Goal: Task Accomplishment & Management: Manage account settings

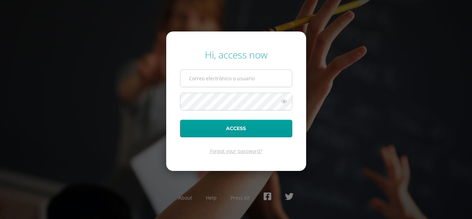
click at [217, 77] on input "text" at bounding box center [237, 78] width 112 height 17
type input "[EMAIL_ADDRESS][DOMAIN_NAME]"
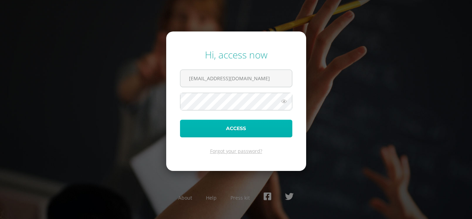
click at [244, 127] on button "Access" at bounding box center [236, 129] width 112 height 18
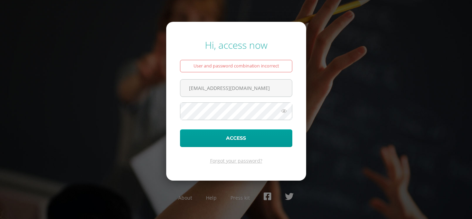
click at [284, 111] on icon at bounding box center [284, 111] width 9 height 8
click at [284, 111] on icon at bounding box center [284, 111] width 10 height 8
click at [180, 129] on button "Access" at bounding box center [236, 138] width 112 height 18
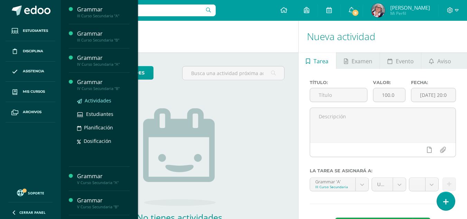
click at [102, 101] on span "Actividades" at bounding box center [98, 100] width 27 height 7
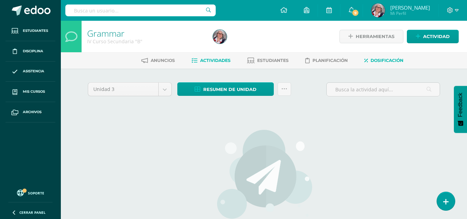
click at [386, 62] on span "Dosificación" at bounding box center [387, 60] width 33 height 5
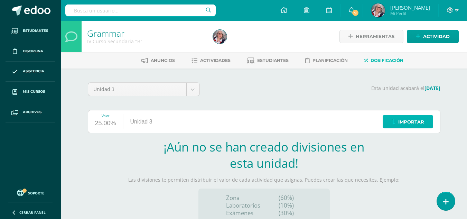
click at [419, 123] on span "Importar" at bounding box center [411, 122] width 26 height 13
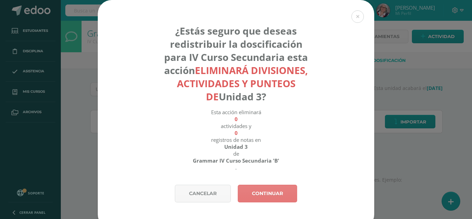
click at [282, 190] on link "Continuar" at bounding box center [267, 194] width 59 height 18
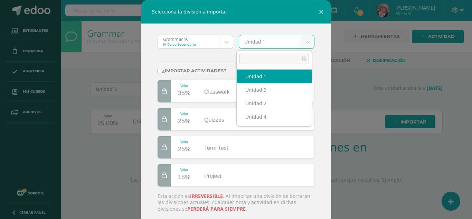
click at [308, 42] on body "Selecciona la división a importar Grammar 'A' IV Curso Secundaria Grammar 'A' G…" at bounding box center [236, 146] width 472 height 293
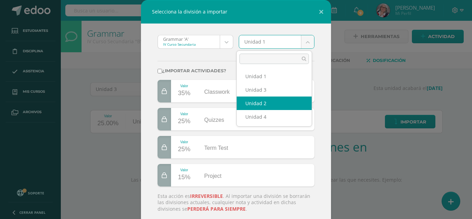
select select "208678"
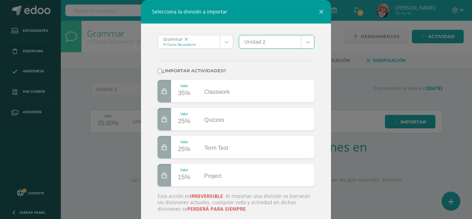
scroll to position [46, 0]
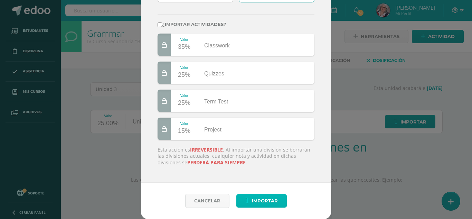
click at [267, 202] on span "Importar" at bounding box center [265, 200] width 26 height 13
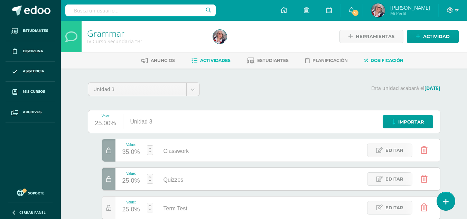
click at [205, 58] on span "Actividades" at bounding box center [215, 60] width 30 height 5
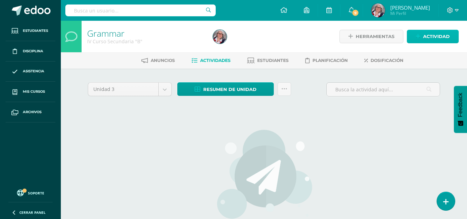
click at [439, 36] on span "Actividad" at bounding box center [436, 36] width 27 height 13
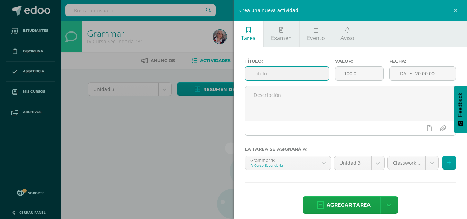
click at [296, 74] on input "text" at bounding box center [287, 73] width 84 height 13
type input "1. UNIT 6"
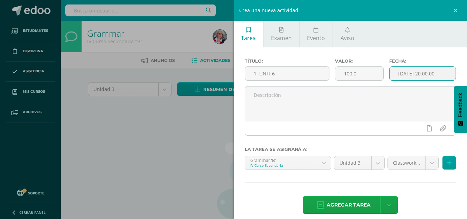
click at [422, 73] on input "[DATE] 20:00:00" at bounding box center [423, 73] width 66 height 13
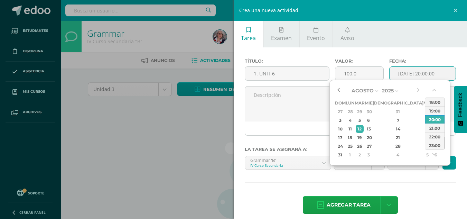
drag, startPoint x: 343, startPoint y: 89, endPoint x: 339, endPoint y: 89, distance: 4.5
click at [339, 89] on div "Agosto Enero Febrero Marzo Abril Mayo Junio Julio Agosto Septiembre Octubre Nov…" at bounding box center [378, 122] width 86 height 74
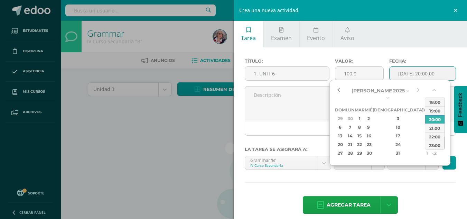
click at [339, 89] on button "button" at bounding box center [338, 90] width 7 height 10
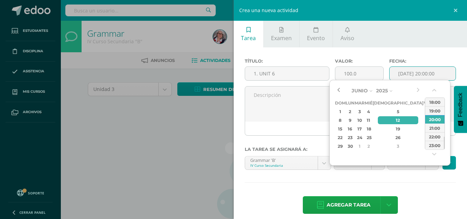
click at [339, 89] on button "button" at bounding box center [338, 90] width 7 height 10
click at [364, 119] on div "10" at bounding box center [360, 120] width 8 height 8
type input "2025-06-10 20:00"
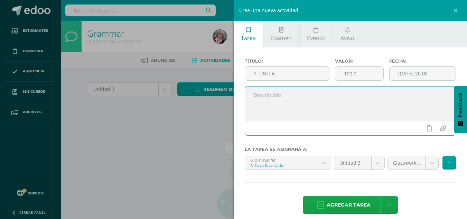
click at [282, 95] on textarea at bounding box center [350, 103] width 211 height 35
type textarea "s"
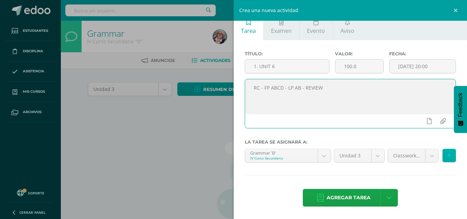
type textarea "RC - FP ABCD - LP AB - REVIEW"
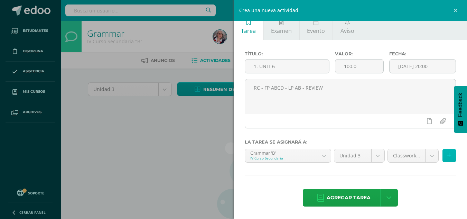
click at [447, 156] on icon at bounding box center [449, 156] width 4 height 6
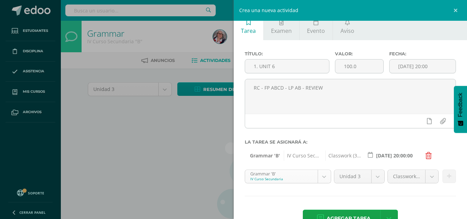
scroll to position [7, 0]
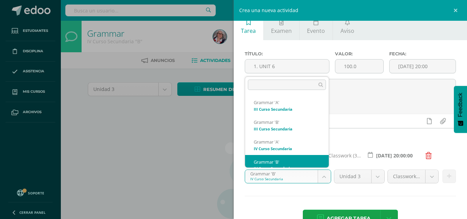
click at [323, 174] on body "Estudiantes Disciplina Asistencia Mis cursos Archivos Soporte Centro de ayuda Ú…" at bounding box center [233, 148] width 467 height 297
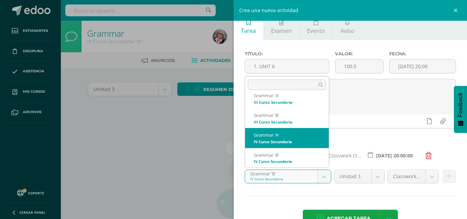
select select "208674"
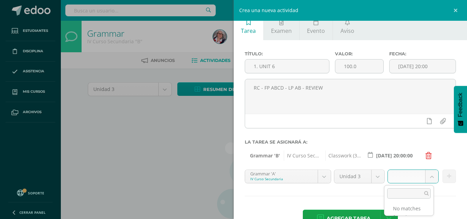
click at [428, 176] on body "Estudiantes Disciplina Asistencia Mis cursos Archivos Soporte Centro de ayuda Ú…" at bounding box center [233, 148] width 467 height 297
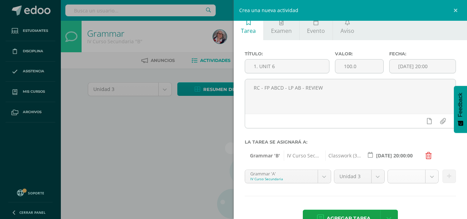
click at [396, 173] on body "Estudiantes Disciplina Asistencia Mis cursos Archivos Soporte Centro de ayuda Ú…" at bounding box center [233, 148] width 467 height 297
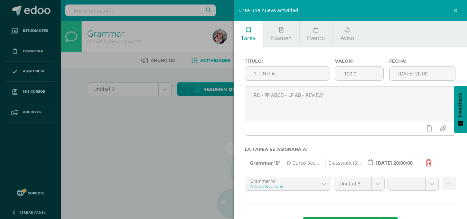
scroll to position [0, 0]
click at [152, 152] on div "Crea una nueva actividad Tarea Examen Evento Aviso Título: 1. UNIT 6 Valor: 100…" at bounding box center [233, 109] width 467 height 219
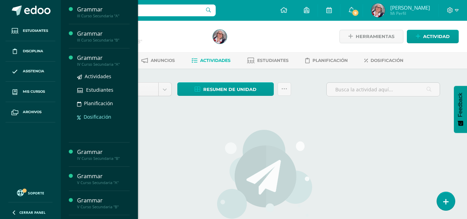
click at [98, 117] on span "Dosificación" at bounding box center [98, 116] width 28 height 7
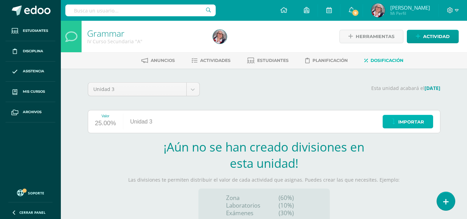
click at [412, 123] on span "Importar" at bounding box center [411, 122] width 26 height 13
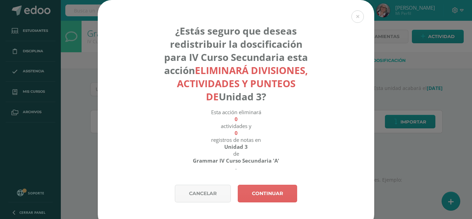
scroll to position [9, 0]
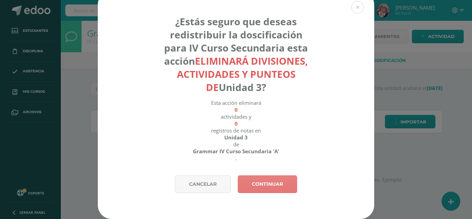
click at [281, 182] on link "Continuar" at bounding box center [267, 184] width 59 height 18
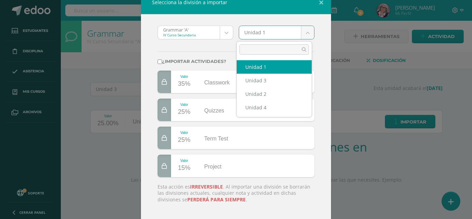
click at [306, 34] on body "Selecciona la división a importar Grammar 'A' IV Curso Secundaria Grammar 'A' G…" at bounding box center [236, 146] width 472 height 293
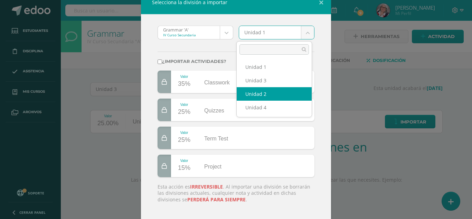
select select "208678"
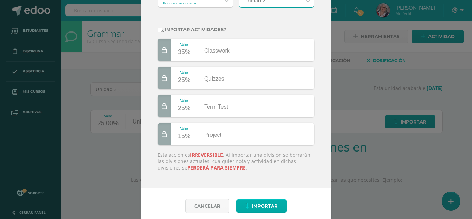
scroll to position [41, 0]
click at [274, 206] on span "Importar" at bounding box center [265, 206] width 26 height 13
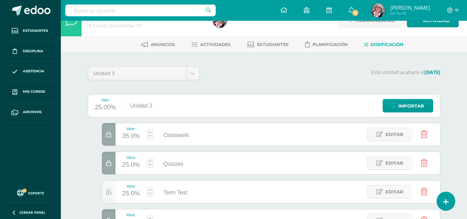
scroll to position [16, 0]
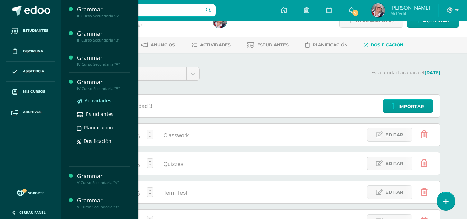
click at [95, 100] on span "Actividades" at bounding box center [98, 100] width 27 height 7
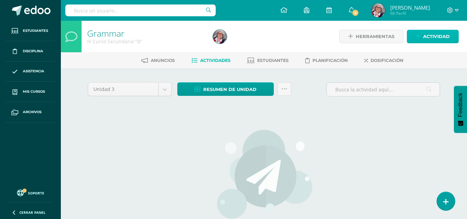
click at [441, 36] on span "Actividad" at bounding box center [436, 36] width 27 height 13
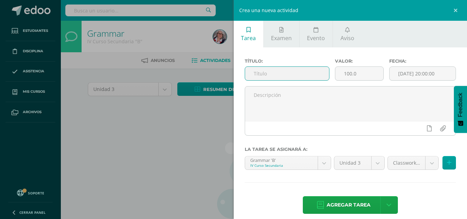
click at [267, 75] on input "text" at bounding box center [287, 73] width 84 height 13
type input "1. UNIT 6"
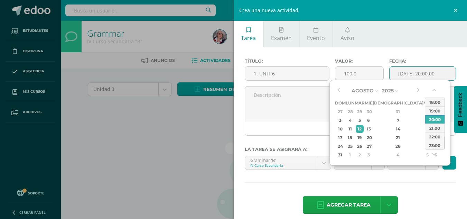
click at [416, 72] on input "[DATE] 20:00:00" at bounding box center [423, 73] width 66 height 13
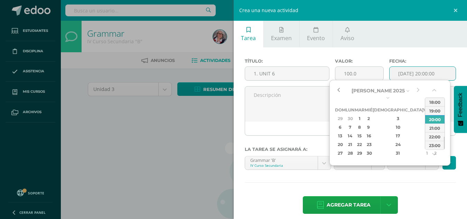
click at [339, 90] on button "button" at bounding box center [338, 90] width 7 height 10
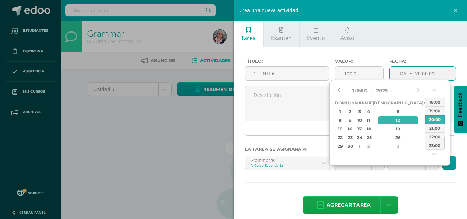
click at [339, 90] on button "button" at bounding box center [338, 90] width 7 height 10
click at [364, 120] on div "10" at bounding box center [360, 120] width 8 height 8
type input "2025-06-10 20:00"
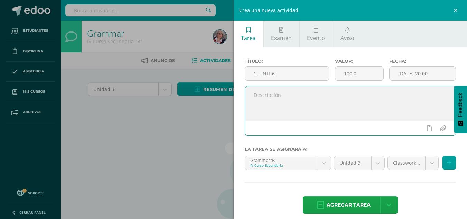
click at [278, 98] on textarea at bounding box center [350, 103] width 211 height 35
type textarea "RC - FP ABCD - LP AB - REVIEW"
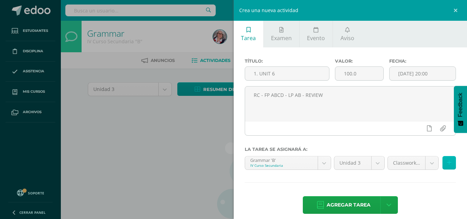
click at [450, 161] on button at bounding box center [449, 162] width 13 height 13
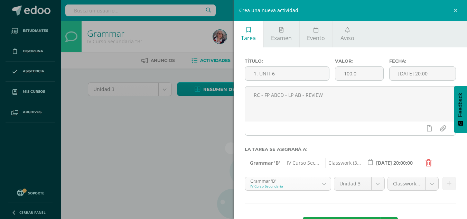
scroll to position [7, 0]
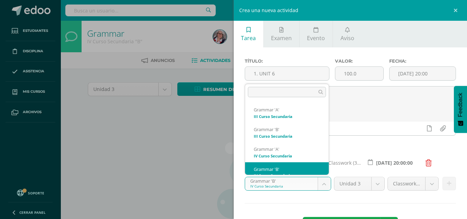
click at [321, 180] on body "Estudiantes Disciplina Asistencia Mis cursos Archivos Soporte Centro de ayuda Ú…" at bounding box center [233, 148] width 467 height 297
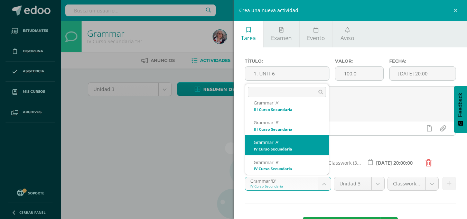
select select "208674"
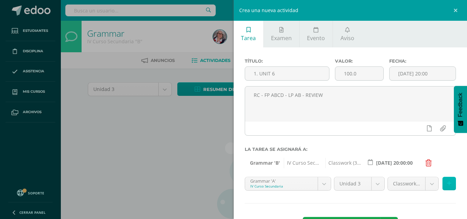
click at [447, 185] on icon at bounding box center [449, 184] width 4 height 6
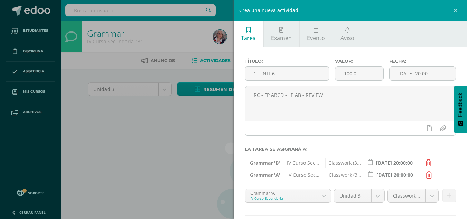
scroll to position [40, 0]
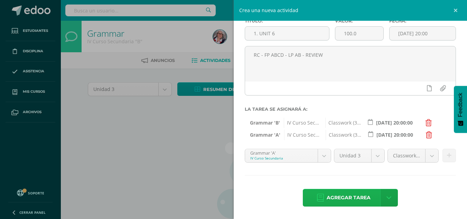
click at [352, 196] on span "Agregar tarea" at bounding box center [349, 197] width 44 height 17
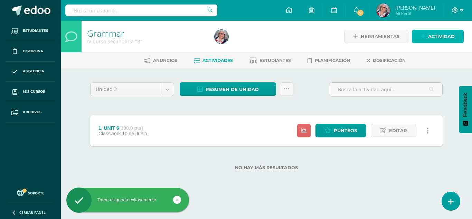
click at [440, 34] on span "Actividad" at bounding box center [442, 36] width 27 height 13
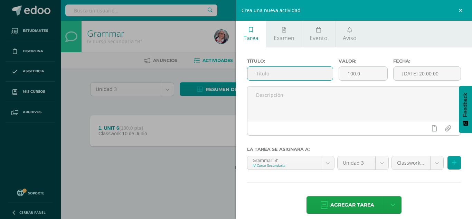
click at [307, 70] on input "text" at bounding box center [290, 73] width 85 height 13
type input "2. UNIT 6"
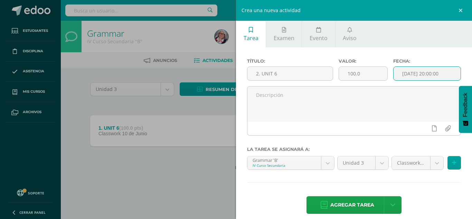
click at [427, 74] on input "[DATE] 20:00:00" at bounding box center [427, 73] width 67 height 13
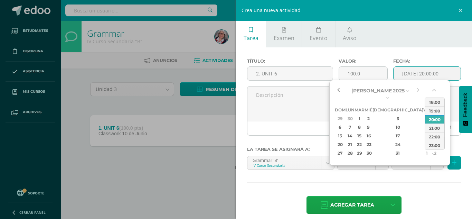
click at [337, 89] on button "button" at bounding box center [338, 90] width 7 height 10
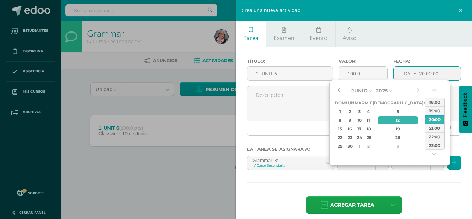
click at [337, 89] on button "button" at bounding box center [338, 90] width 7 height 10
click at [424, 122] on div "13" at bounding box center [427, 120] width 6 height 8
type input "2025-06-13 20:00"
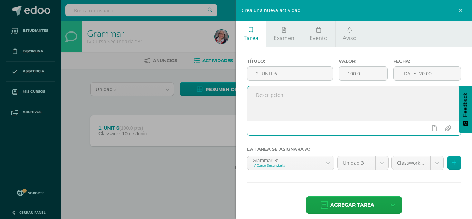
click at [295, 106] on textarea at bounding box center [354, 103] width 213 height 35
type textarea "Diagnostic Test"
click at [450, 166] on button at bounding box center [454, 162] width 13 height 13
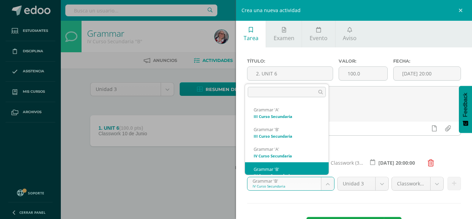
scroll to position [7, 0]
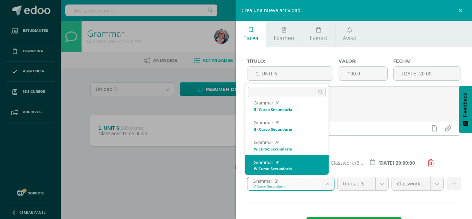
click at [328, 184] on body "Tarea asignada exitosamente Estudiantes Disciplina Asistencia Mis cursos Archiv…" at bounding box center [236, 96] width 472 height 192
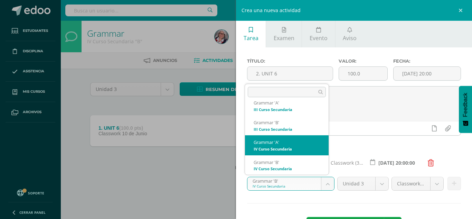
select select "208674"
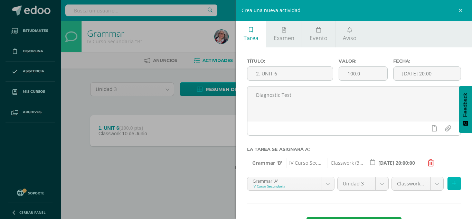
click at [452, 183] on button at bounding box center [454, 183] width 13 height 13
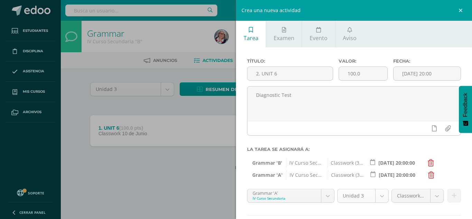
scroll to position [40, 0]
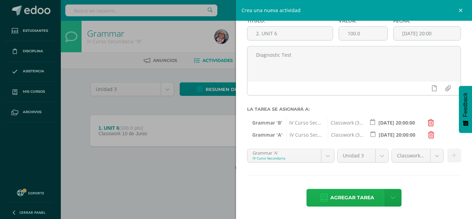
click at [359, 196] on span "Agregar tarea" at bounding box center [353, 197] width 44 height 17
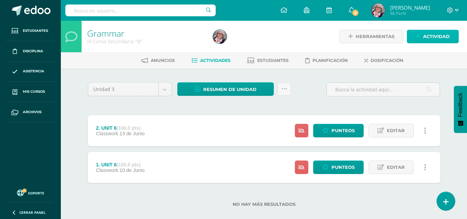
click at [427, 37] on span "Actividad" at bounding box center [436, 36] width 27 height 13
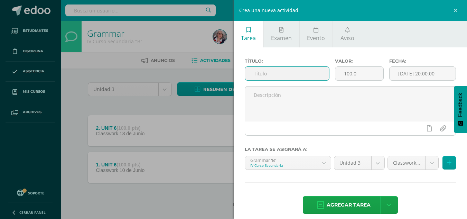
click at [279, 74] on input "text" at bounding box center [287, 73] width 84 height 13
type input "q"
type input "Quiz # 1"
click at [416, 72] on input "[DATE] 20:00:00" at bounding box center [423, 73] width 66 height 13
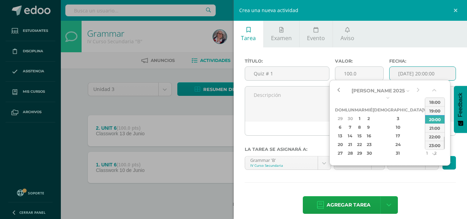
click at [338, 91] on button "button" at bounding box center [338, 90] width 7 height 10
click at [390, 123] on div "10" at bounding box center [398, 127] width 41 height 8
type input "[DATE] 20:00"
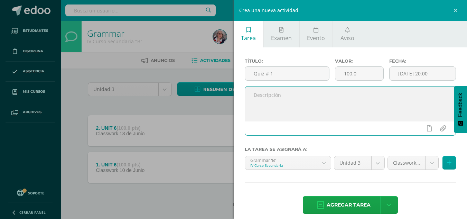
click at [283, 95] on textarea at bounding box center [350, 103] width 211 height 35
type textarea "Unit 6 Test"
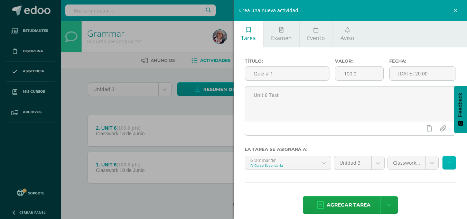
click at [448, 161] on button at bounding box center [449, 162] width 13 height 13
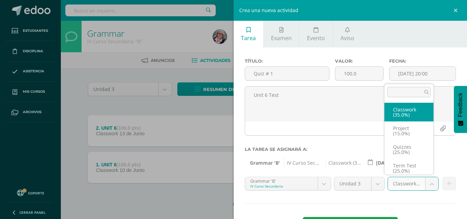
click at [422, 185] on body "Tarea asignada exitosamente Estudiantes Disciplina Asistencia Mis cursos Archiv…" at bounding box center [233, 114] width 467 height 229
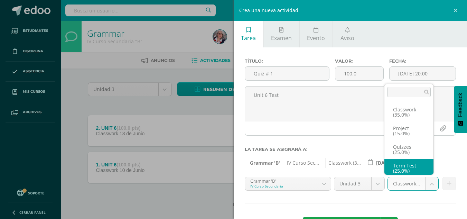
scroll to position [3, 0]
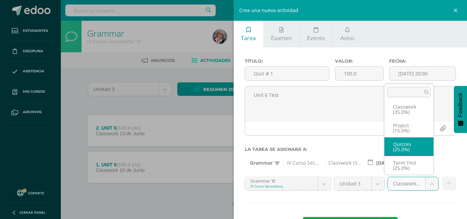
select select "231424"
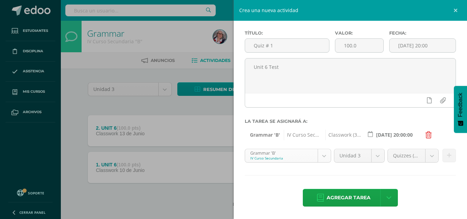
scroll to position [7, 0]
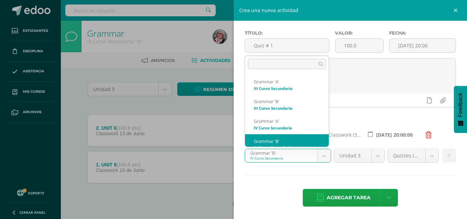
click at [321, 158] on body "Tarea asignada exitosamente Estudiantes Disciplina Asistencia Mis cursos Archiv…" at bounding box center [233, 114] width 467 height 229
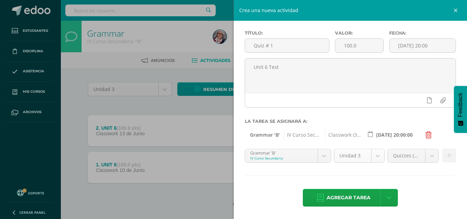
drag, startPoint x: 402, startPoint y: 174, endPoint x: 360, endPoint y: 158, distance: 44.9
click at [360, 158] on body "Tarea asignada exitosamente Estudiantes Disciplina Asistencia Mis cursos Archiv…" at bounding box center [233, 114] width 467 height 229
click at [321, 154] on body "Tarea asignada exitosamente Estudiantes Disciplina Asistencia Mis cursos Archiv…" at bounding box center [233, 114] width 467 height 229
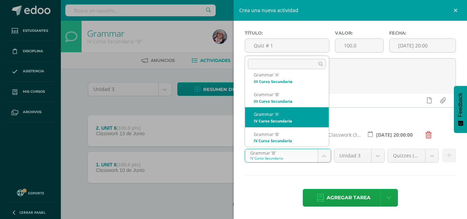
select select "208674"
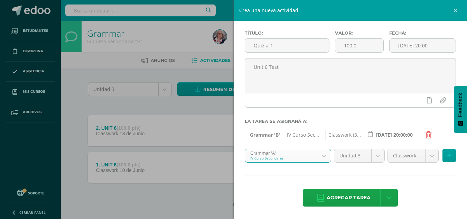
click at [429, 136] on icon at bounding box center [429, 134] width 6 height 7
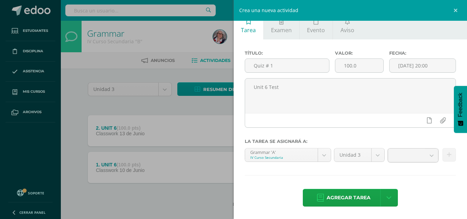
scroll to position [7, 0]
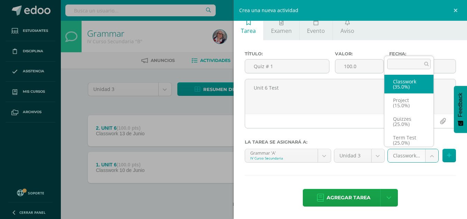
click at [425, 156] on body "Tarea asignada exitosamente Estudiantes Disciplina Asistencia Mis cursos Archiv…" at bounding box center [233, 114] width 467 height 229
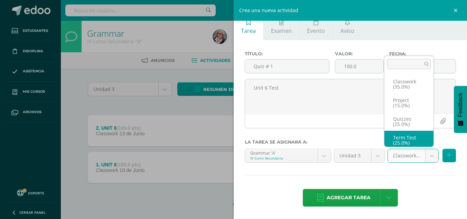
scroll to position [3, 0]
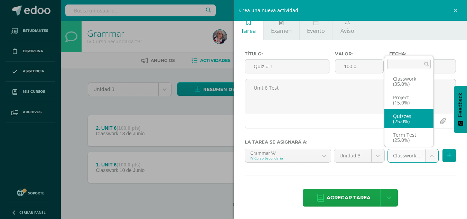
select select "231431"
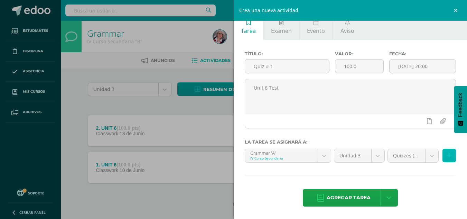
click at [447, 154] on icon at bounding box center [449, 156] width 4 height 6
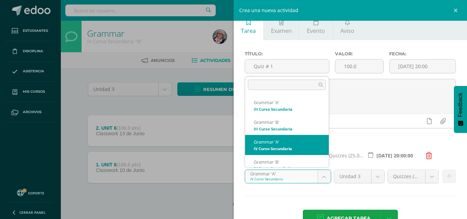
click at [324, 175] on body "Tarea asignada exitosamente Estudiantes Disciplina Asistencia Mis cursos Archiv…" at bounding box center [233, 114] width 467 height 229
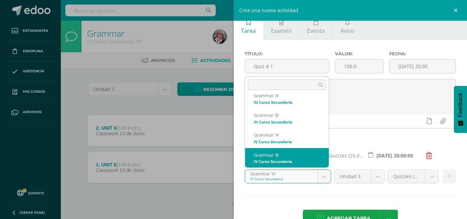
select select "208758"
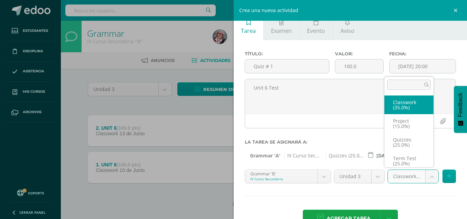
click at [427, 178] on body "Tarea asignada exitosamente Estudiantes Disciplina Asistencia Mis cursos Archiv…" at bounding box center [233, 114] width 467 height 229
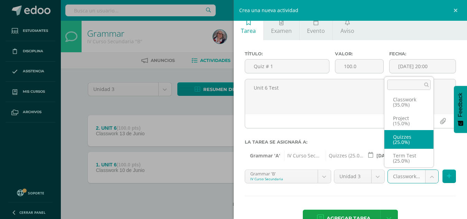
select select "231424"
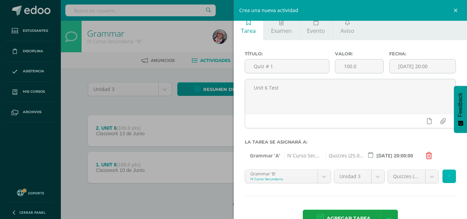
click at [448, 173] on button at bounding box center [449, 175] width 13 height 13
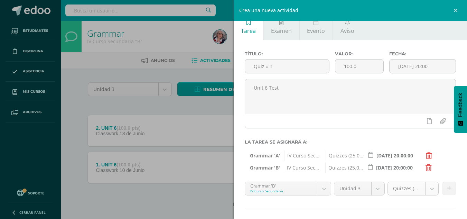
scroll to position [40, 0]
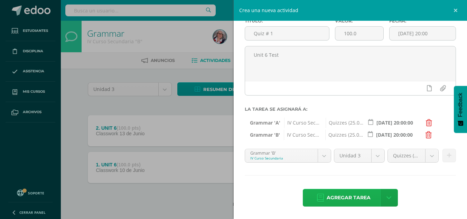
click at [364, 200] on span "Agregar tarea" at bounding box center [349, 197] width 44 height 17
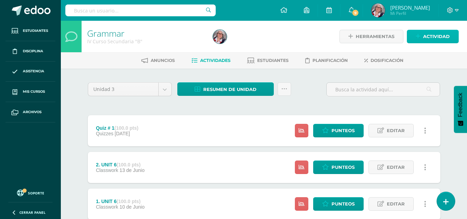
click at [433, 37] on span "Actividad" at bounding box center [436, 36] width 27 height 13
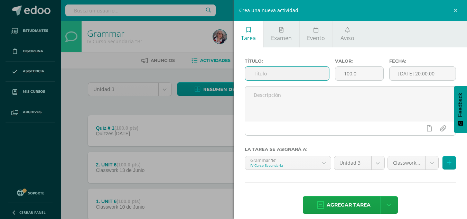
click at [314, 70] on input "text" at bounding box center [287, 73] width 84 height 13
type input "3. UNIT 7"
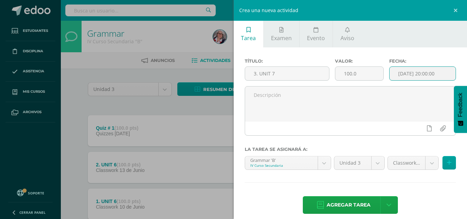
click at [435, 74] on input "[DATE] 20:00:00" at bounding box center [423, 73] width 66 height 13
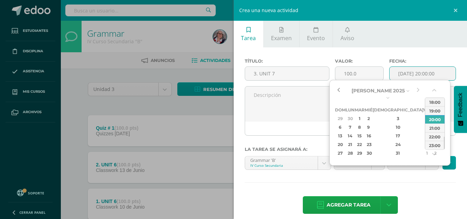
click at [338, 91] on button "button" at bounding box center [338, 90] width 7 height 10
click at [424, 132] on div "18" at bounding box center [427, 136] width 6 height 8
type input "2025-07-18 20:00"
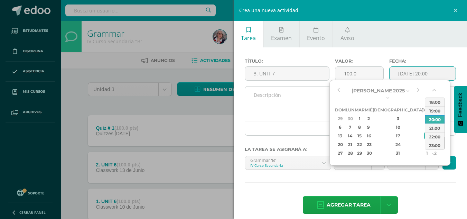
click at [301, 95] on textarea at bounding box center [350, 103] width 211 height 35
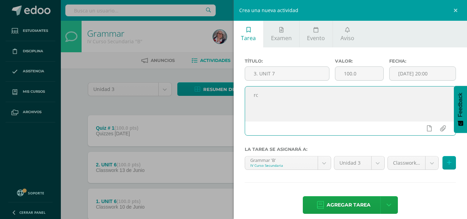
type textarea "r"
type textarea "RC - FP ABCD - LP AB - REVIEW"
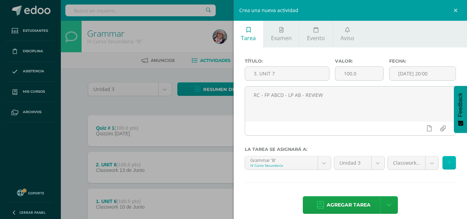
click at [449, 162] on button at bounding box center [449, 162] width 13 height 13
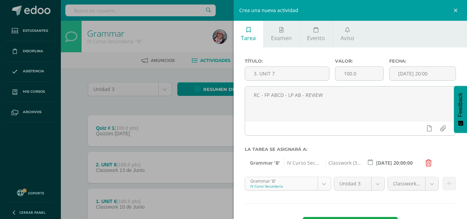
scroll to position [7, 0]
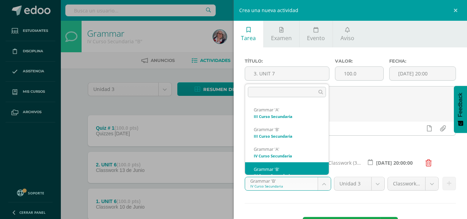
click at [323, 184] on body "Tarea asignada exitosamente Estudiantes Disciplina Asistencia Mis cursos Archiv…" at bounding box center [233, 133] width 467 height 266
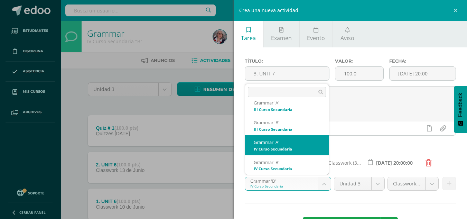
select select "208674"
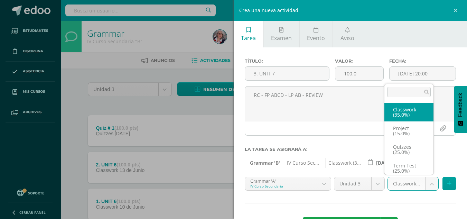
click at [427, 186] on body "Tarea asignada exitosamente Estudiantes Disciplina Asistencia Mis cursos Archiv…" at bounding box center [233, 133] width 467 height 266
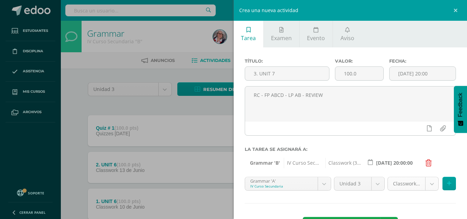
click at [414, 185] on body "Tarea asignada exitosamente Estudiantes Disciplina Asistencia Mis cursos Archiv…" at bounding box center [233, 133] width 467 height 266
click at [447, 184] on icon at bounding box center [449, 184] width 4 height 6
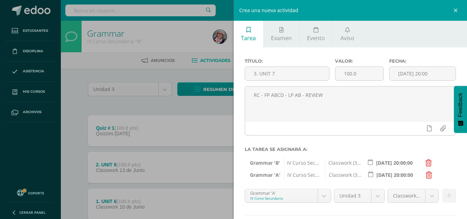
scroll to position [40, 0]
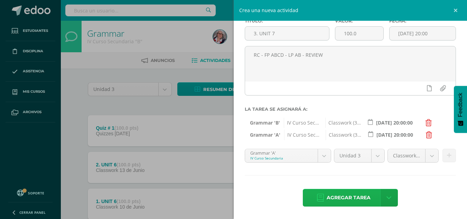
click at [361, 197] on span "Agregar tarea" at bounding box center [349, 197] width 44 height 17
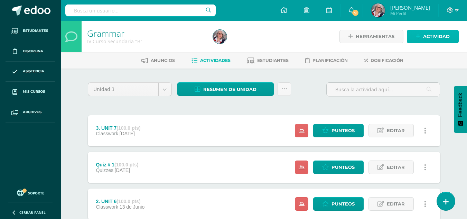
click at [441, 36] on span "Actividad" at bounding box center [436, 36] width 27 height 13
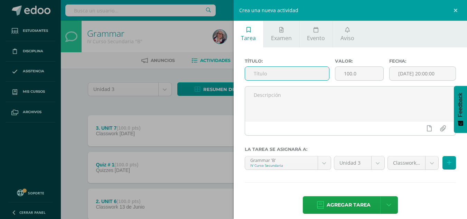
click at [307, 75] on input "text" at bounding box center [287, 73] width 84 height 13
drag, startPoint x: 307, startPoint y: 75, endPoint x: 296, endPoint y: 70, distance: 11.9
click at [296, 70] on input "text" at bounding box center [287, 73] width 84 height 13
type input "QUIZ # 2"
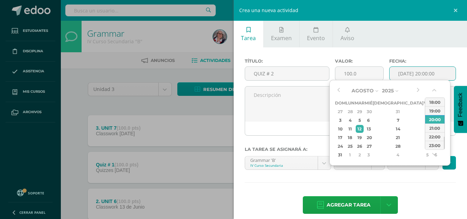
click at [441, 72] on input "[DATE] 20:00:00" at bounding box center [423, 73] width 66 height 13
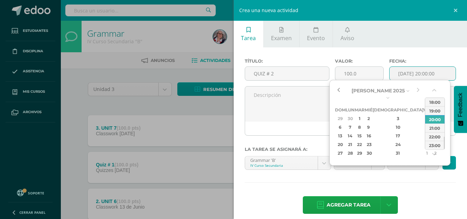
click at [340, 90] on button "button" at bounding box center [338, 90] width 7 height 10
click at [354, 140] on div "21" at bounding box center [350, 144] width 7 height 8
type input "[DATE] 20:00"
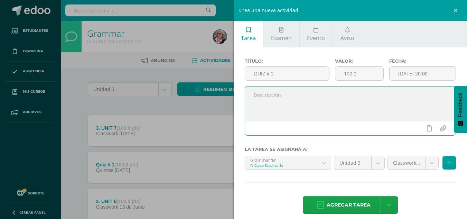
click at [275, 96] on textarea at bounding box center [350, 103] width 211 height 35
click at [284, 95] on textarea "UNIT 7" at bounding box center [350, 103] width 211 height 35
type textarea "UNIT 7 DT"
click at [430, 166] on body "Tarea asignada exitosamente Estudiantes Disciplina Asistencia Mis cursos Archiv…" at bounding box center [233, 151] width 467 height 302
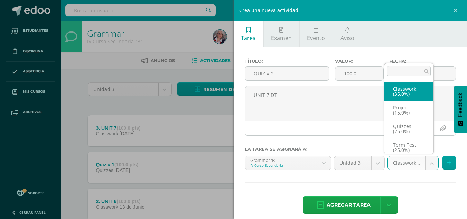
scroll to position [3, 0]
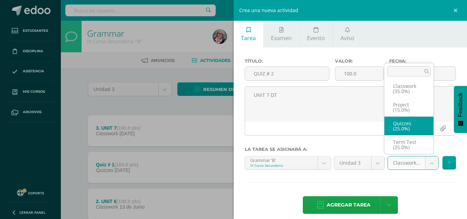
select select "231424"
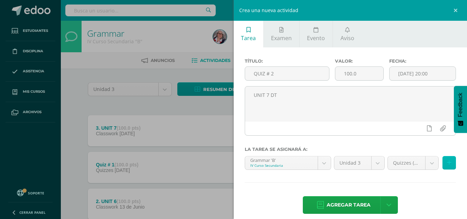
click at [447, 165] on icon at bounding box center [449, 163] width 4 height 6
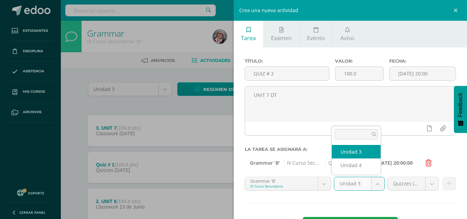
click at [372, 185] on body "Tarea asignada exitosamente Estudiantes Disciplina Asistencia Mis cursos Archiv…" at bounding box center [233, 151] width 467 height 302
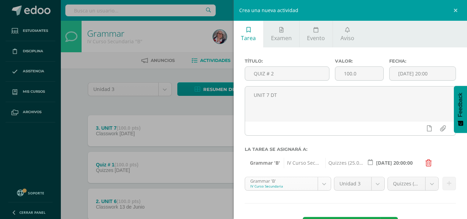
drag, startPoint x: 291, startPoint y: 183, endPoint x: 322, endPoint y: 183, distance: 31.8
click at [322, 183] on body "Tarea asignada exitosamente Estudiantes Disciplina Asistencia Mis cursos Archiv…" at bounding box center [233, 151] width 467 height 302
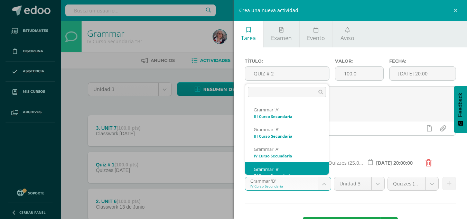
scroll to position [7, 0]
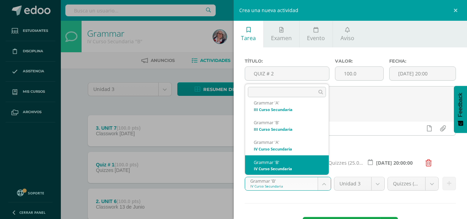
click at [322, 183] on body "Tarea asignada exitosamente Estudiantes Disciplina Asistencia Mis cursos Archiv…" at bounding box center [233, 151] width 467 height 302
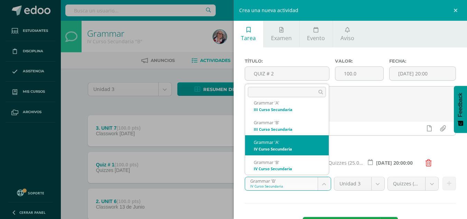
select select "208674"
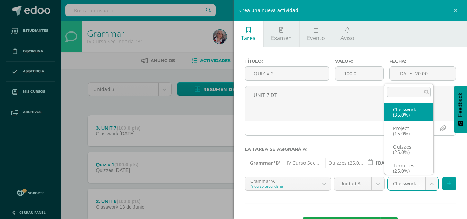
click at [429, 185] on body "Tarea asignada exitosamente Estudiantes Disciplina Asistencia Mis cursos Archiv…" at bounding box center [233, 151] width 467 height 302
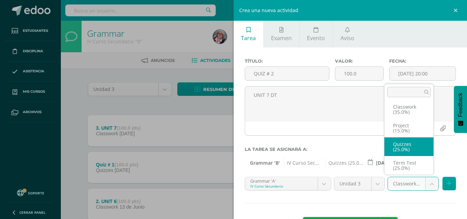
select select "231431"
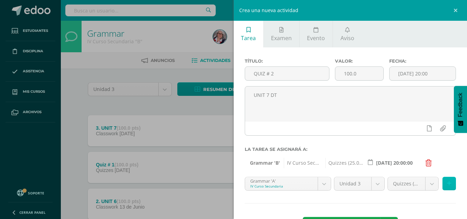
click at [446, 185] on button at bounding box center [449, 183] width 13 height 13
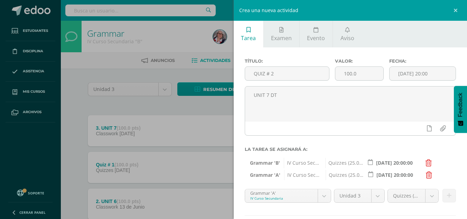
scroll to position [40, 0]
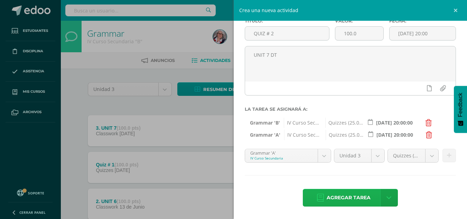
click at [353, 195] on span "Agregar tarea" at bounding box center [349, 197] width 44 height 17
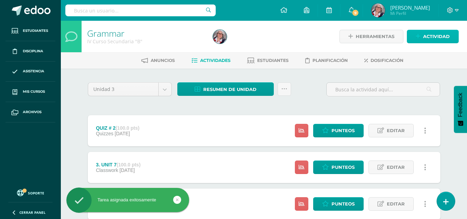
click at [434, 33] on span "Actividad" at bounding box center [436, 36] width 27 height 13
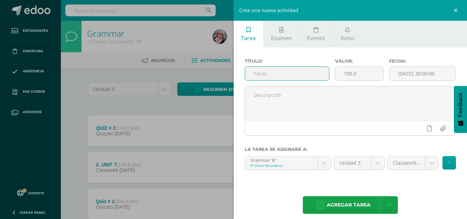
click at [261, 70] on input "text" at bounding box center [287, 73] width 84 height 13
type input "4. UNIT 8"
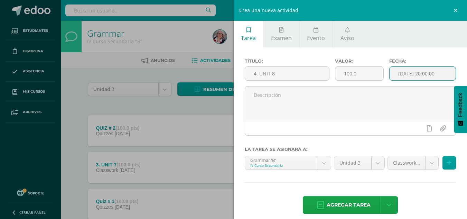
click at [439, 74] on input "[DATE] 20:00:00" at bounding box center [423, 73] width 66 height 13
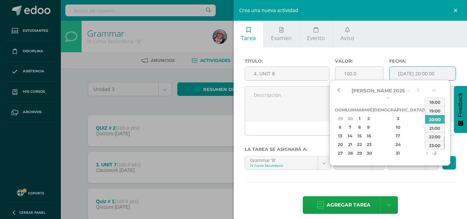
click at [338, 86] on button "button" at bounding box center [338, 90] width 7 height 10
click at [424, 140] on div "25" at bounding box center [427, 144] width 6 height 8
type input "2025-07-25 20:00"
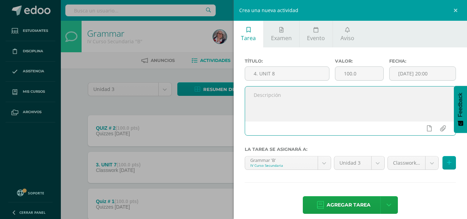
click at [273, 97] on textarea at bounding box center [350, 103] width 211 height 35
type textarea "F"
type textarea "RC - FP ABCD - LP AB - REWIEW"
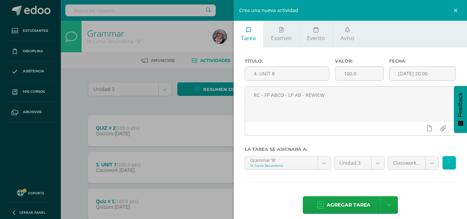
click at [446, 164] on button at bounding box center [449, 162] width 13 height 13
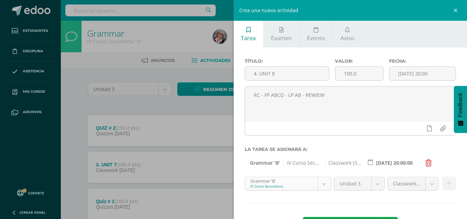
scroll to position [7, 0]
click at [322, 186] on body "Tarea asignada exitosamente Estudiantes Disciplina Asistencia Mis cursos Archiv…" at bounding box center [233, 169] width 467 height 339
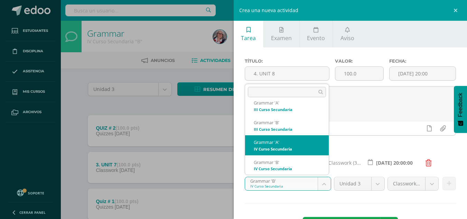
select select "208674"
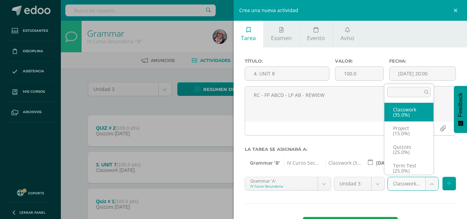
click at [425, 183] on body "Tarea asignada exitosamente Estudiantes Disciplina Asistencia Mis cursos Archiv…" at bounding box center [233, 169] width 467 height 339
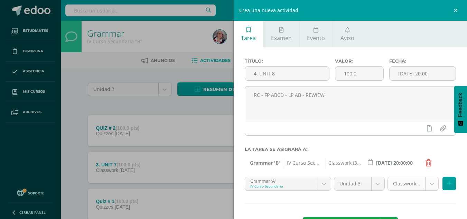
click at [398, 185] on body "Tarea asignada exitosamente Estudiantes Disciplina Asistencia Mis cursos Archiv…" at bounding box center [233, 169] width 467 height 339
click at [450, 183] on button at bounding box center [449, 183] width 13 height 13
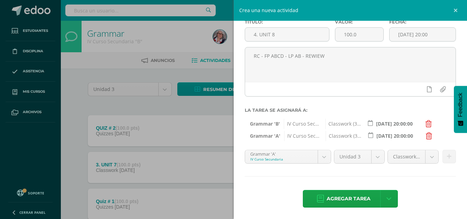
scroll to position [39, 0]
click at [355, 199] on span "Agregar tarea" at bounding box center [349, 198] width 44 height 17
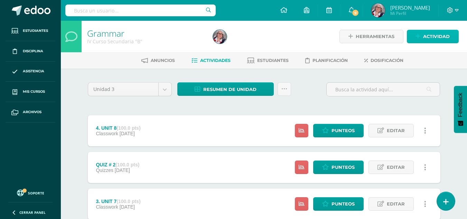
click at [439, 35] on span "Actividad" at bounding box center [436, 36] width 27 height 13
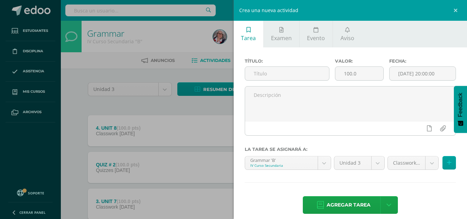
click at [262, 65] on div "Título:" at bounding box center [287, 72] width 90 height 28
click at [263, 73] on input "text" at bounding box center [287, 73] width 84 height 13
type input "QUIZ # 3"
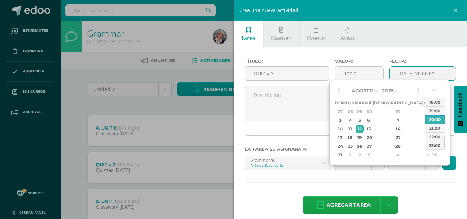
click at [426, 74] on input "[DATE] 20:00:00" at bounding box center [423, 73] width 66 height 13
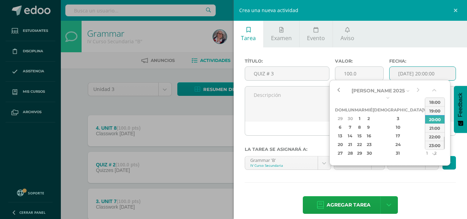
click at [338, 90] on button "button" at bounding box center [338, 90] width 7 height 10
click at [390, 149] on div "31" at bounding box center [398, 153] width 41 height 8
type input "2025-07-31 20:00"
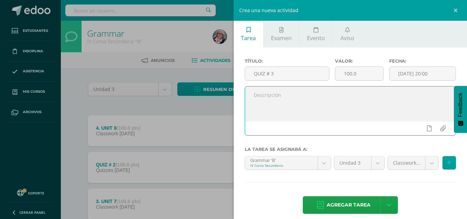
click at [276, 98] on textarea at bounding box center [350, 103] width 211 height 35
type textarea "UNIT 8"
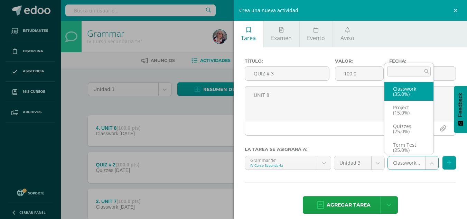
click at [431, 162] on body "Tarea asignada exitosamente Estudiantes Disciplina Asistencia Mis cursos Archiv…" at bounding box center [233, 188] width 467 height 376
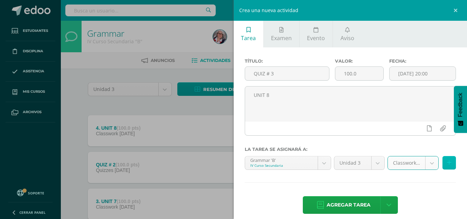
click at [446, 163] on button at bounding box center [449, 162] width 13 height 13
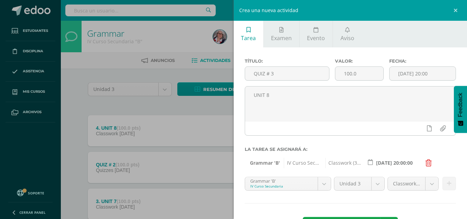
click at [428, 163] on icon at bounding box center [429, 162] width 6 height 7
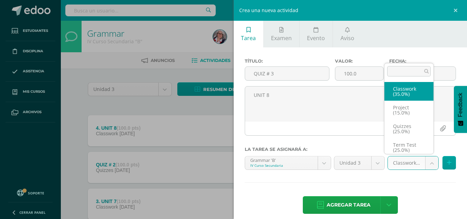
click at [425, 163] on body "Tarea asignada exitosamente Estudiantes Disciplina Asistencia Mis cursos Archiv…" at bounding box center [233, 188] width 467 height 376
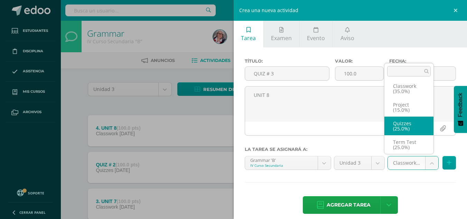
select select "231424"
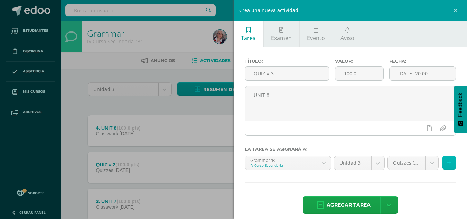
click at [447, 162] on icon at bounding box center [449, 163] width 4 height 6
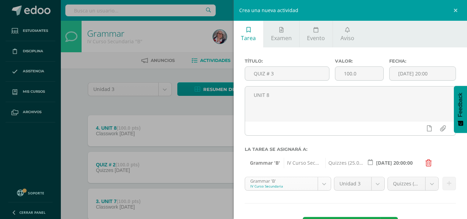
scroll to position [7, 0]
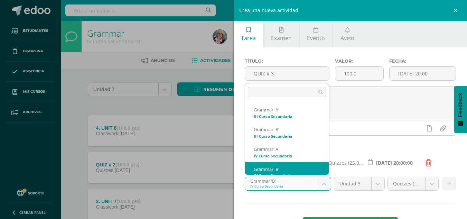
click at [320, 181] on body "Tarea asignada exitosamente Estudiantes Disciplina Asistencia Mis cursos Archiv…" at bounding box center [233, 188] width 467 height 376
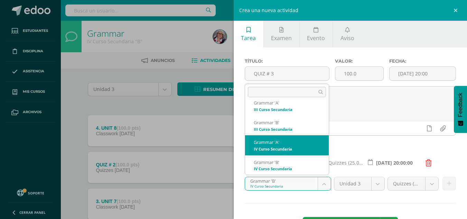
select select "208674"
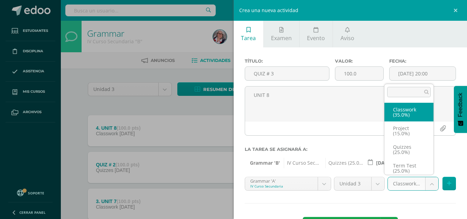
click at [430, 183] on body "Tarea asignada exitosamente Estudiantes Disciplina Asistencia Mis cursos Archiv…" at bounding box center [233, 188] width 467 height 376
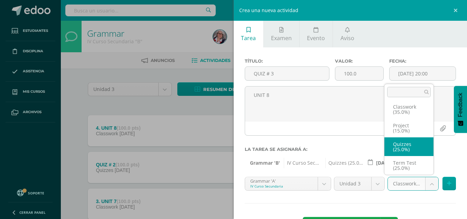
select select "231431"
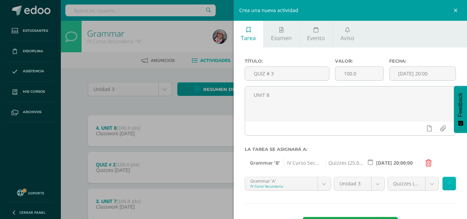
click at [444, 180] on button at bounding box center [449, 183] width 13 height 13
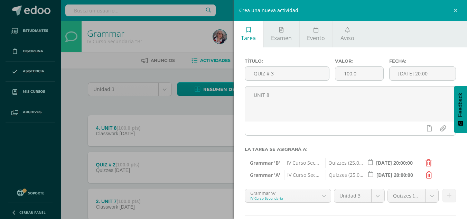
scroll to position [40, 0]
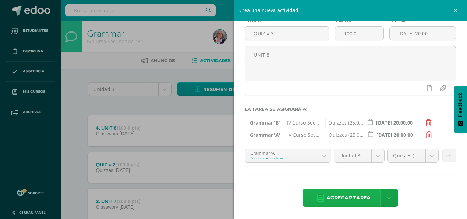
click at [361, 197] on span "Agregar tarea" at bounding box center [349, 197] width 44 height 17
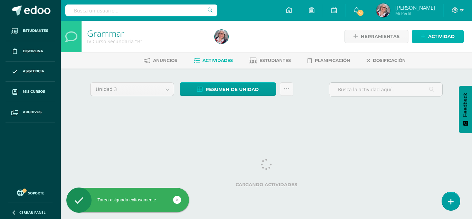
click at [452, 35] on span "Actividad" at bounding box center [442, 36] width 27 height 13
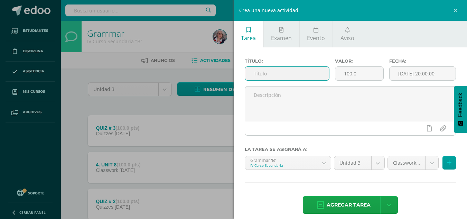
click at [286, 76] on input "text" at bounding box center [287, 73] width 84 height 13
type input "Third Term Test"
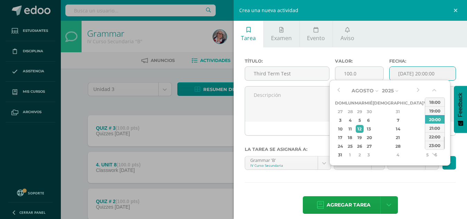
click at [413, 73] on input "[DATE] 20:00:00" at bounding box center [423, 73] width 66 height 13
click at [354, 122] on div "4" at bounding box center [350, 120] width 7 height 8
type input "2025-08-04 20:00"
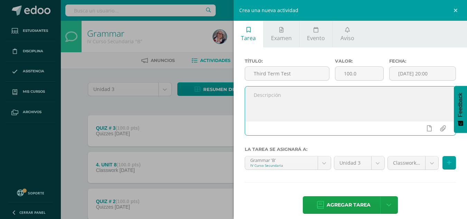
click at [300, 100] on textarea at bounding box center [350, 103] width 211 height 35
type textarea "Units 6 7 8"
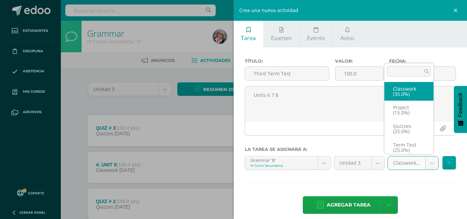
click at [427, 163] on body "Tarea asignada exitosamente Estudiantes Disciplina Asistencia Mis cursos Archiv…" at bounding box center [233, 206] width 467 height 412
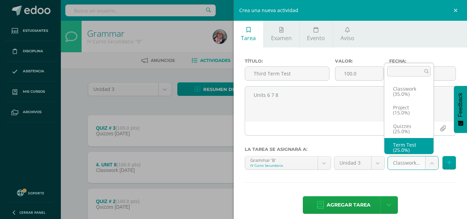
scroll to position [3, 0]
select select "231425"
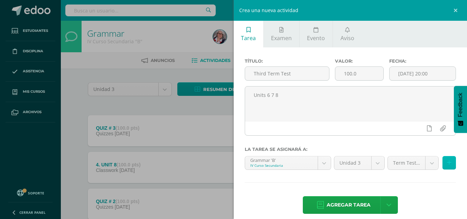
click at [447, 162] on icon at bounding box center [449, 163] width 4 height 6
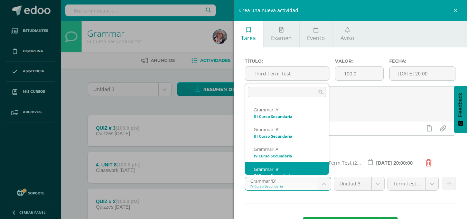
click at [319, 183] on body "Tarea asignada exitosamente Estudiantes Disciplina Asistencia Mis cursos Archiv…" at bounding box center [233, 206] width 467 height 412
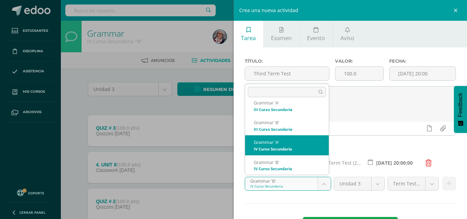
select select "208674"
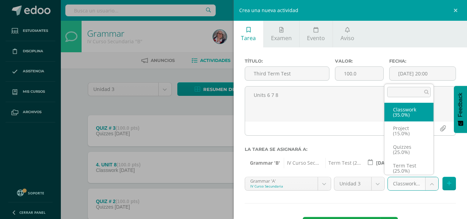
click at [428, 183] on body "Tarea asignada exitosamente Estudiantes Disciplina Asistencia Mis cursos Archiv…" at bounding box center [233, 206] width 467 height 412
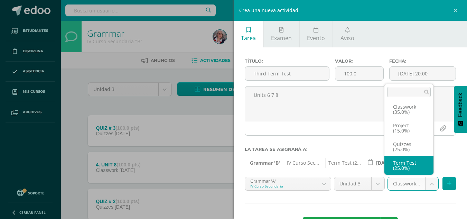
select select "231432"
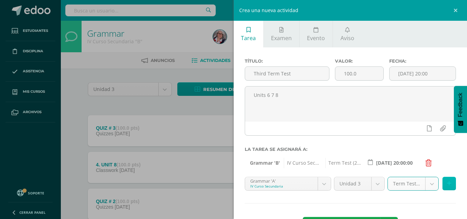
click at [447, 183] on icon at bounding box center [449, 184] width 4 height 6
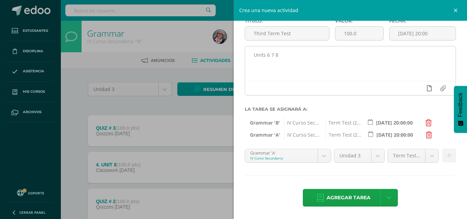
scroll to position [40, 0]
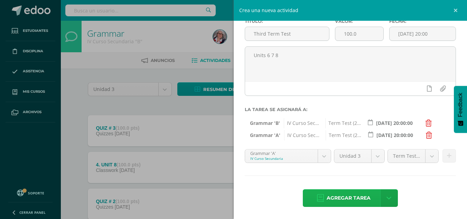
click at [352, 196] on span "Agregar tarea" at bounding box center [349, 198] width 44 height 17
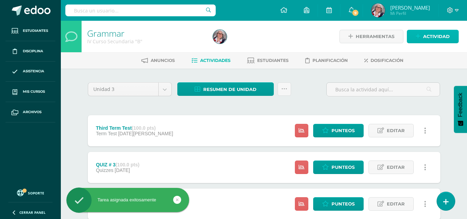
click at [429, 33] on span "Actividad" at bounding box center [436, 36] width 27 height 13
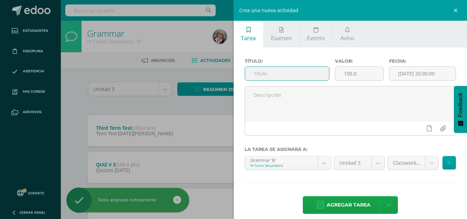
click at [269, 72] on input "text" at bounding box center [287, 73] width 84 height 13
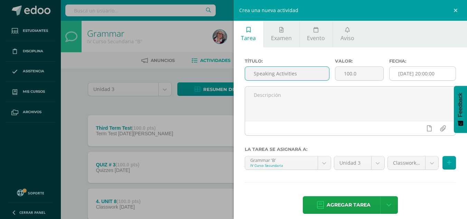
type input "Speaking Activities"
click at [433, 72] on input "[DATE] 20:00:00" at bounding box center [423, 73] width 66 height 13
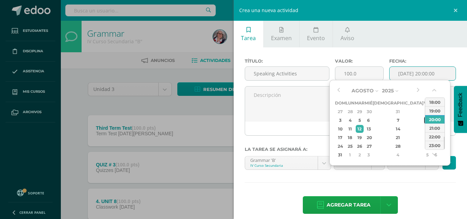
click at [424, 121] on div "8" at bounding box center [427, 120] width 6 height 8
type input "2025-08-08 20:00"
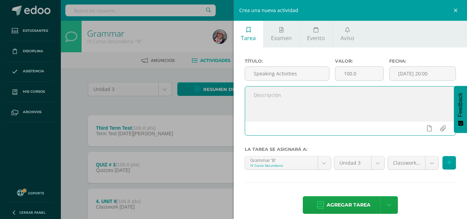
click at [282, 98] on textarea at bounding box center [350, 103] width 211 height 35
type textarea "C"
type textarea "Impromptu Speeches"
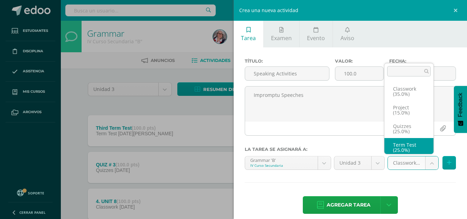
scroll to position [3, 0]
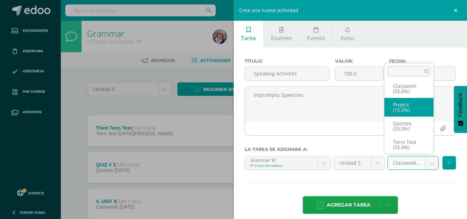
select select "231426"
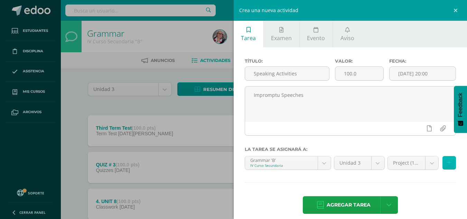
click at [447, 163] on icon at bounding box center [449, 163] width 4 height 6
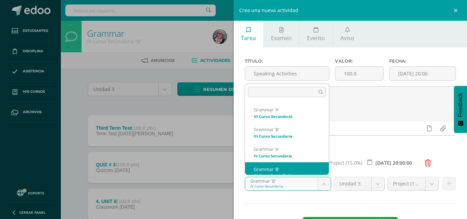
scroll to position [7, 0]
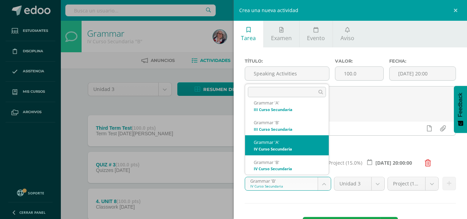
select select "208674"
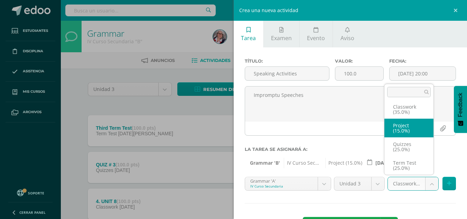
select select "231433"
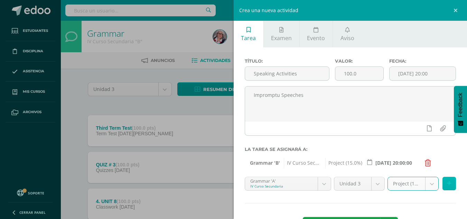
click at [450, 183] on button at bounding box center [449, 183] width 13 height 13
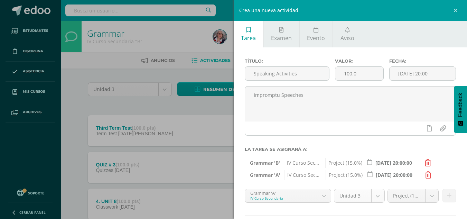
scroll to position [40, 0]
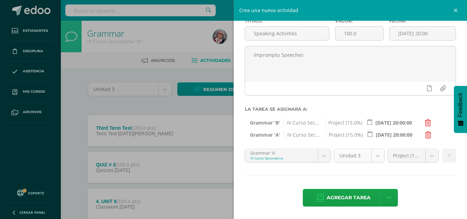
click at [350, 199] on span "Agregar tarea" at bounding box center [349, 197] width 44 height 17
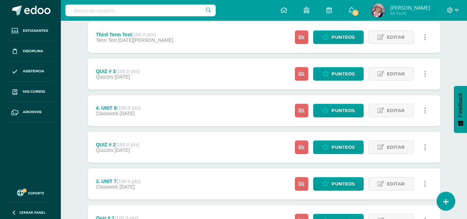
scroll to position [267, 0]
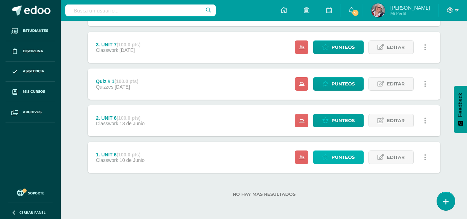
click at [344, 153] on span "Punteos" at bounding box center [343, 157] width 23 height 13
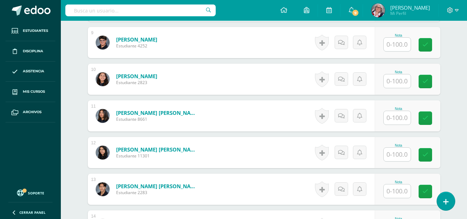
scroll to position [513, 0]
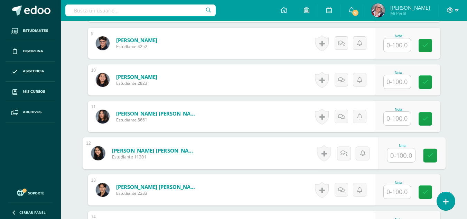
click at [400, 155] on input "text" at bounding box center [401, 155] width 28 height 14
type input "87"
click at [427, 156] on icon at bounding box center [430, 156] width 6 height 6
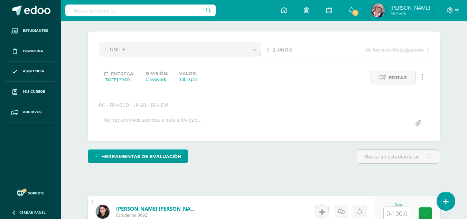
scroll to position [50, 0]
click at [280, 49] on span "2. UNIT 6" at bounding box center [282, 50] width 19 height 6
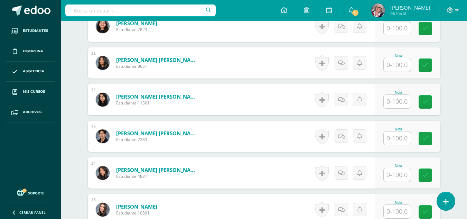
scroll to position [561, 0]
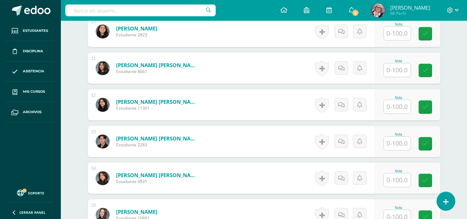
click at [397, 103] on input "text" at bounding box center [397, 106] width 27 height 13
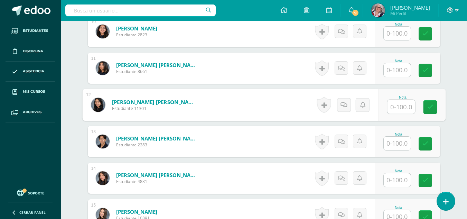
click at [408, 105] on input "text" at bounding box center [401, 107] width 28 height 14
type input "100"
click at [431, 108] on icon at bounding box center [430, 107] width 6 height 6
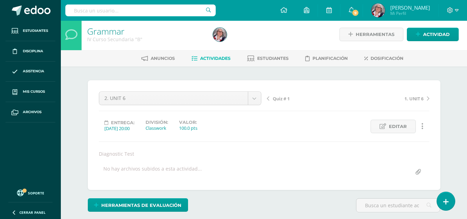
scroll to position [2, 0]
click at [277, 98] on span "Quiz # 1" at bounding box center [281, 99] width 17 height 6
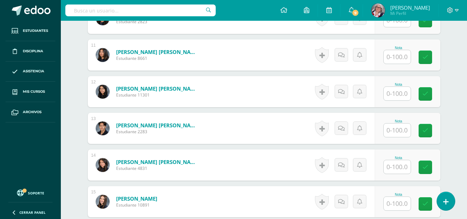
scroll to position [572, 0]
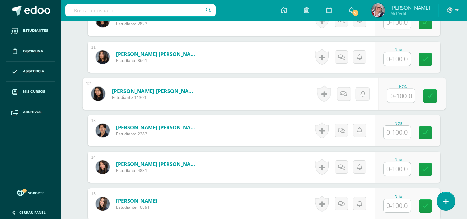
click at [398, 95] on input "text" at bounding box center [401, 96] width 28 height 14
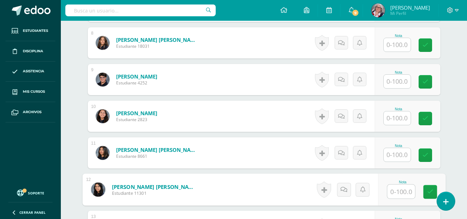
scroll to position [480, 0]
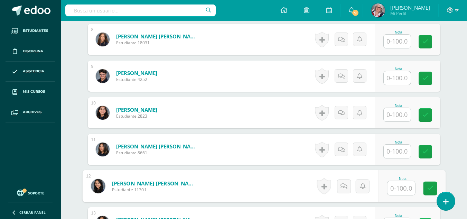
click at [403, 187] on input "text" at bounding box center [401, 188] width 28 height 14
type input "94"
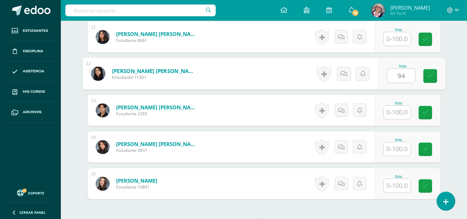
scroll to position [592, 0]
click at [430, 78] on icon at bounding box center [430, 76] width 6 height 6
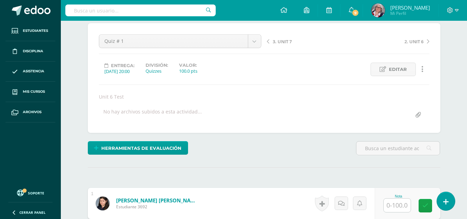
scroll to position [0, 0]
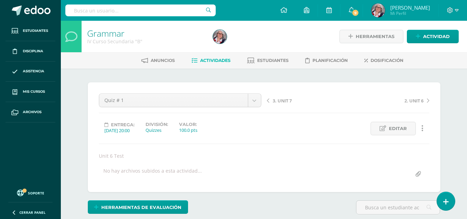
click at [283, 101] on span "3. UNIT 7" at bounding box center [282, 101] width 19 height 6
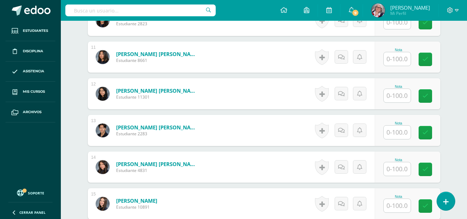
scroll to position [571, 0]
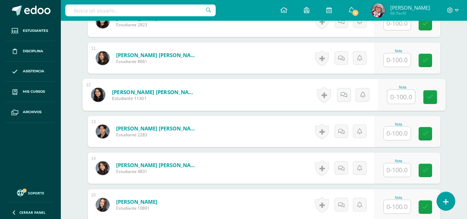
click at [400, 95] on input "text" at bounding box center [401, 97] width 28 height 14
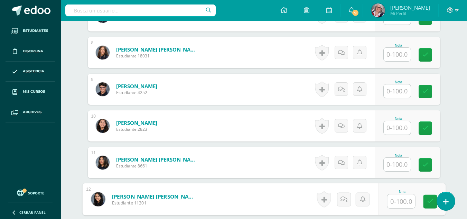
scroll to position [467, 0]
drag, startPoint x: 364, startPoint y: 183, endPoint x: 398, endPoint y: 202, distance: 38.8
click at [398, 202] on input "text" at bounding box center [401, 201] width 28 height 14
type input "90"
click at [432, 199] on icon at bounding box center [430, 201] width 6 height 6
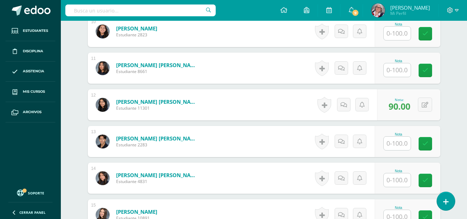
scroll to position [652, 0]
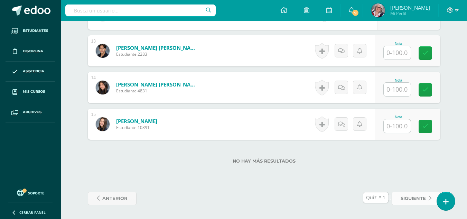
click at [418, 196] on span "siguiente" at bounding box center [413, 198] width 25 height 13
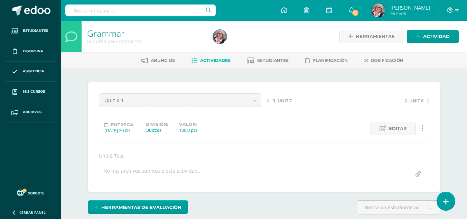
click at [203, 60] on span "Actividades" at bounding box center [215, 60] width 30 height 5
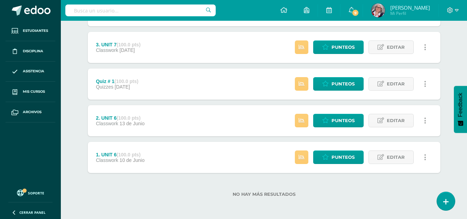
scroll to position [266, 0]
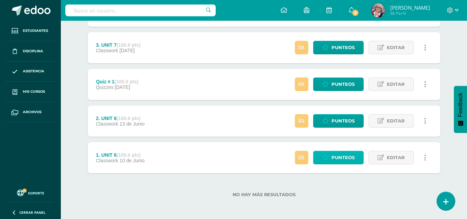
click at [347, 158] on span "Punteos" at bounding box center [343, 157] width 23 height 13
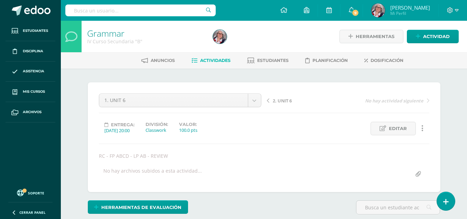
click at [280, 102] on span "2. UNIT 6" at bounding box center [282, 101] width 19 height 6
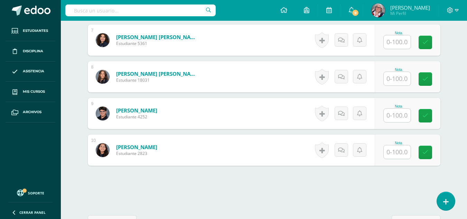
scroll to position [443, 0]
drag, startPoint x: 0, startPoint y: 0, endPoint x: 196, endPoint y: 189, distance: 272.7
click at [196, 189] on div at bounding box center [264, 180] width 353 height 30
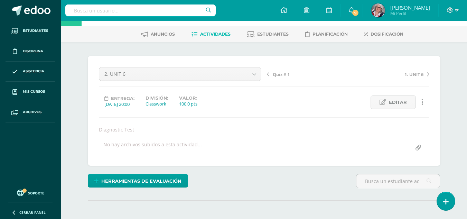
scroll to position [0, 0]
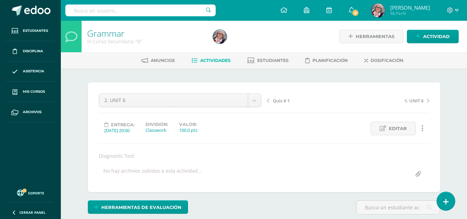
click at [282, 99] on span "Quiz # 1" at bounding box center [281, 101] width 17 height 6
drag, startPoint x: 0, startPoint y: 0, endPoint x: 282, endPoint y: 99, distance: 298.3
click at [282, 99] on span "3. UNIT 7" at bounding box center [282, 101] width 19 height 6
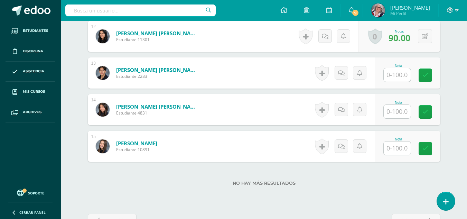
scroll to position [630, 0]
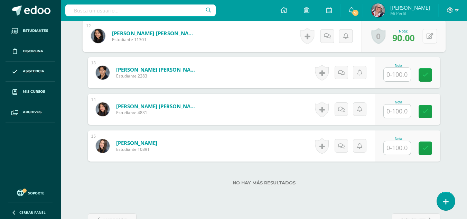
click at [424, 36] on button at bounding box center [430, 36] width 15 height 15
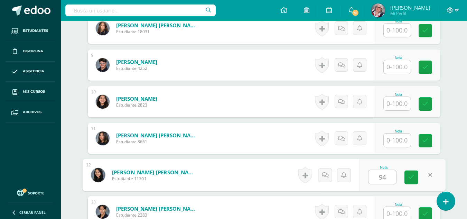
scroll to position [490, 0]
type input "90"
click at [412, 176] on icon at bounding box center [411, 178] width 6 height 6
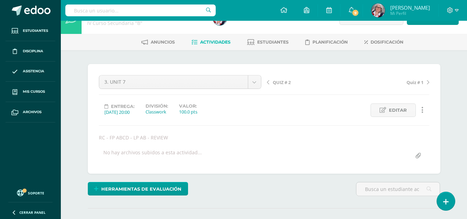
scroll to position [0, 0]
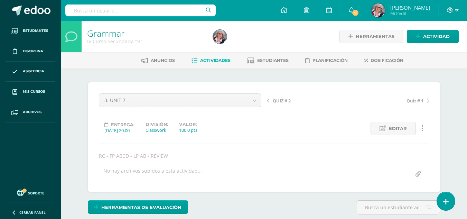
click at [286, 99] on span "QUIZ # 2" at bounding box center [282, 101] width 18 height 6
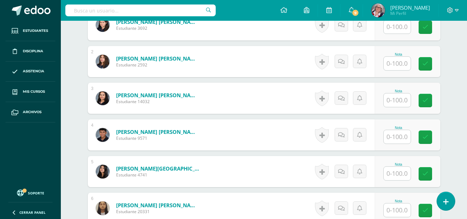
scroll to position [248, 0]
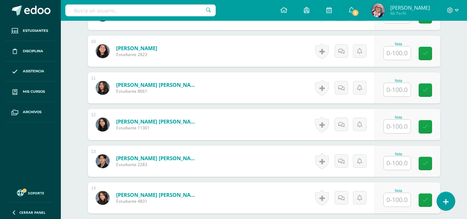
scroll to position [542, 0]
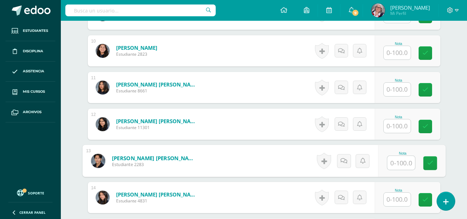
click at [408, 158] on input "text" at bounding box center [401, 163] width 28 height 14
type input "94"
click at [428, 163] on icon at bounding box center [430, 163] width 6 height 6
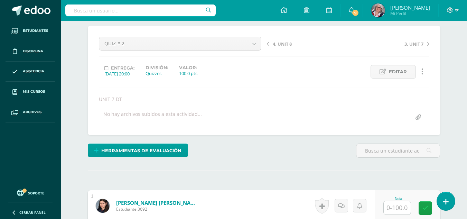
scroll to position [0, 0]
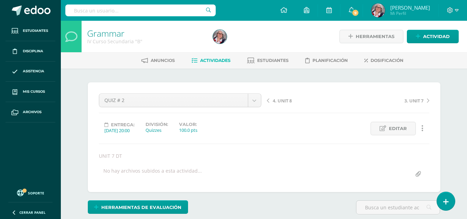
click at [289, 101] on span "4. UNIT 8" at bounding box center [282, 101] width 19 height 6
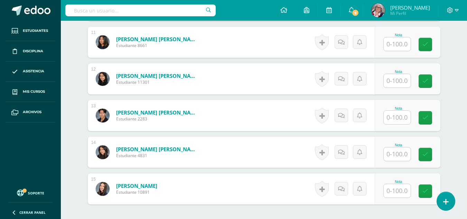
scroll to position [587, 0]
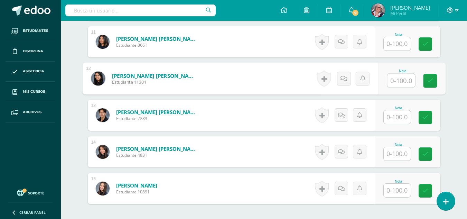
click at [393, 79] on input "text" at bounding box center [401, 81] width 28 height 14
type input "100"
click at [432, 82] on icon at bounding box center [430, 81] width 6 height 6
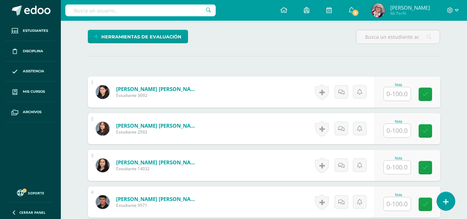
scroll to position [0, 0]
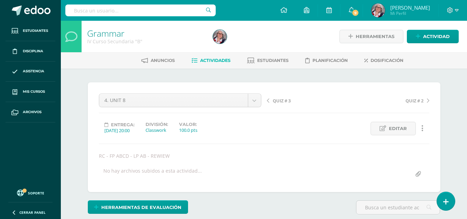
click at [289, 102] on span "QUIZ # 3" at bounding box center [282, 101] width 18 height 6
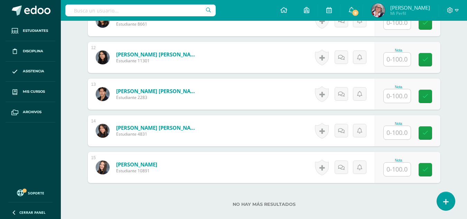
scroll to position [609, 0]
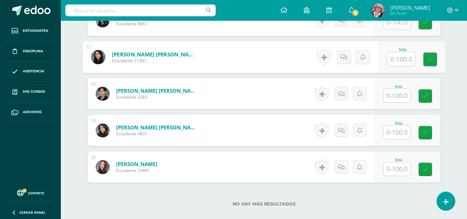
click at [403, 65] on input "text" at bounding box center [401, 59] width 28 height 14
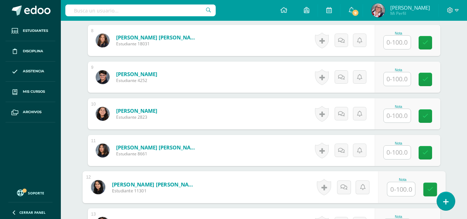
scroll to position [497, 0]
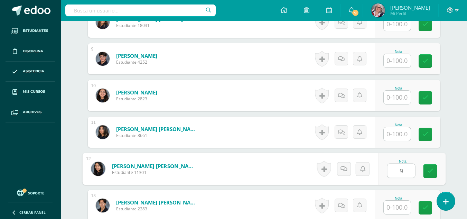
type input "95"
click at [427, 166] on link at bounding box center [430, 171] width 14 height 14
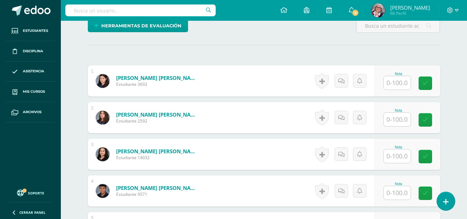
scroll to position [0, 0]
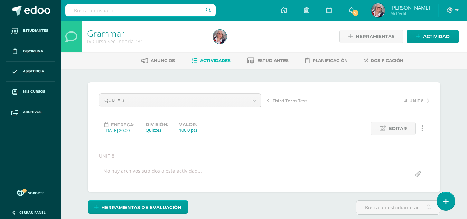
click at [292, 100] on span "Third Term Test" at bounding box center [290, 101] width 35 height 6
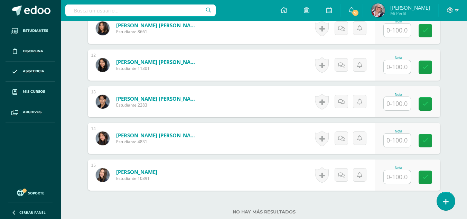
scroll to position [581, 0]
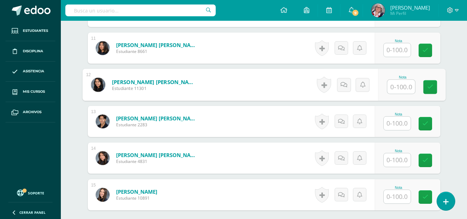
click at [403, 86] on input "text" at bounding box center [401, 87] width 28 height 14
type input "94"
click at [429, 86] on icon at bounding box center [430, 87] width 6 height 6
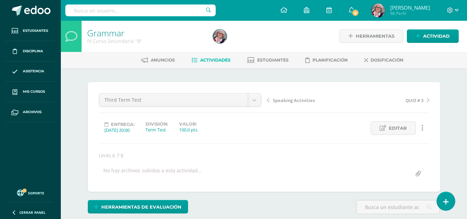
scroll to position [0, 0]
click at [294, 100] on span "Speaking Activities" at bounding box center [294, 101] width 42 height 6
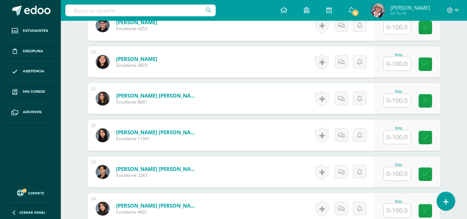
scroll to position [530, 0]
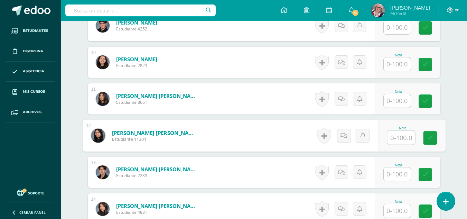
click at [401, 135] on input "text" at bounding box center [401, 138] width 28 height 14
type input "100"
click at [431, 139] on icon at bounding box center [430, 138] width 6 height 6
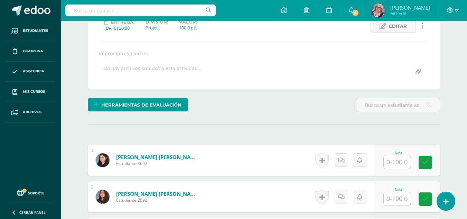
scroll to position [0, 0]
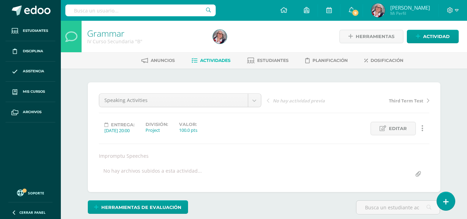
click at [209, 57] on link "Actividades" at bounding box center [211, 60] width 39 height 11
click at [209, 59] on span "Actividades" at bounding box center [215, 60] width 30 height 5
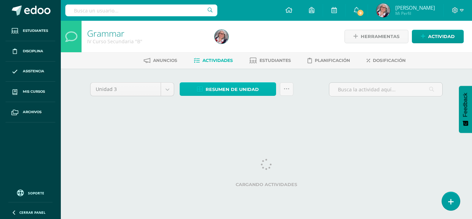
click at [242, 88] on span "Resumen de unidad" at bounding box center [232, 89] width 53 height 13
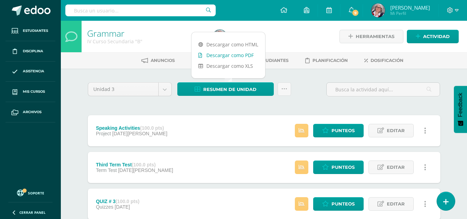
click at [237, 55] on link "Descargar como PDF" at bounding box center [229, 55] width 74 height 11
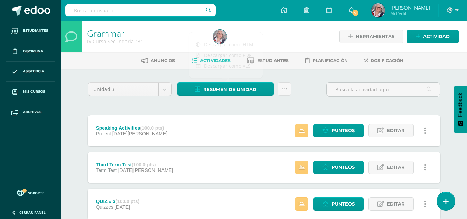
click at [316, 95] on div "Unidad 3 Unidad 1 Unidad 2 Unidad 3 Unidad 4 Resumen de unidad Subir actividade…" at bounding box center [264, 92] width 358 height 20
click at [272, 57] on link "Estudiantes" at bounding box center [268, 60] width 42 height 11
click at [272, 58] on span "Estudiantes" at bounding box center [272, 60] width 31 height 5
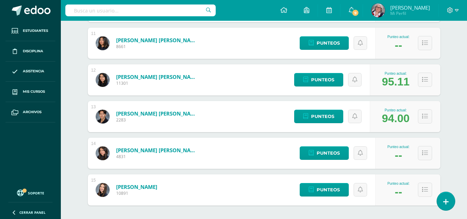
scroll to position [489, 0]
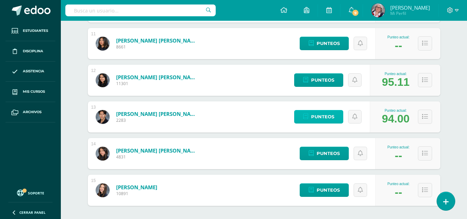
click at [327, 113] on span "Punteos" at bounding box center [322, 116] width 23 height 13
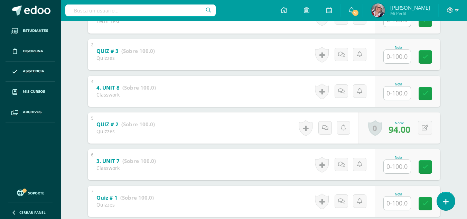
scroll to position [207, 0]
click at [424, 128] on button at bounding box center [430, 127] width 15 height 15
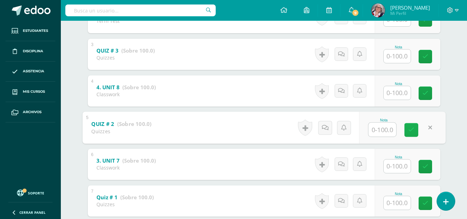
click at [410, 128] on icon at bounding box center [411, 130] width 6 height 6
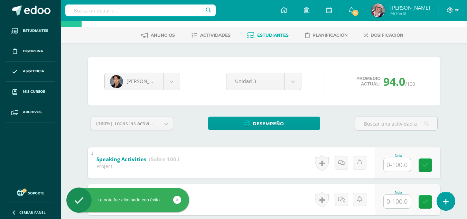
scroll to position [25, 0]
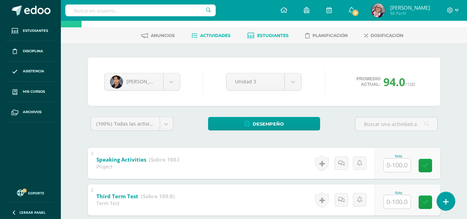
click at [219, 35] on span "Actividades" at bounding box center [215, 35] width 30 height 5
click at [217, 33] on span "Actividades" at bounding box center [215, 35] width 30 height 5
click at [219, 36] on span "Actividades" at bounding box center [215, 35] width 30 height 5
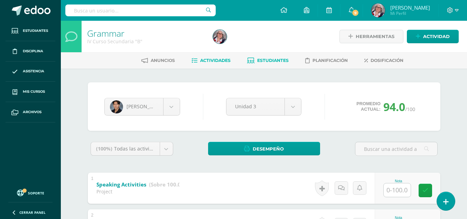
click at [213, 60] on span "Actividades" at bounding box center [215, 60] width 30 height 5
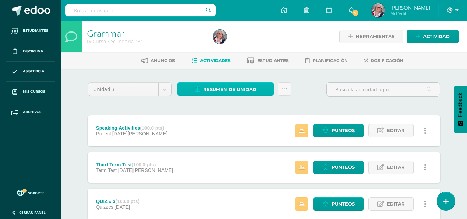
click at [227, 87] on span "Resumen de unidad" at bounding box center [229, 89] width 53 height 13
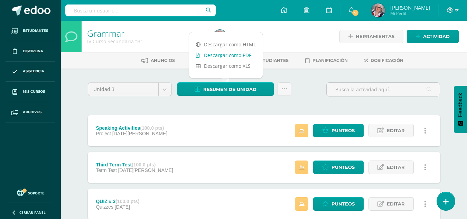
click at [221, 54] on link "Descargar como PDF" at bounding box center [226, 55] width 74 height 11
